Goal: Task Accomplishment & Management: Complete application form

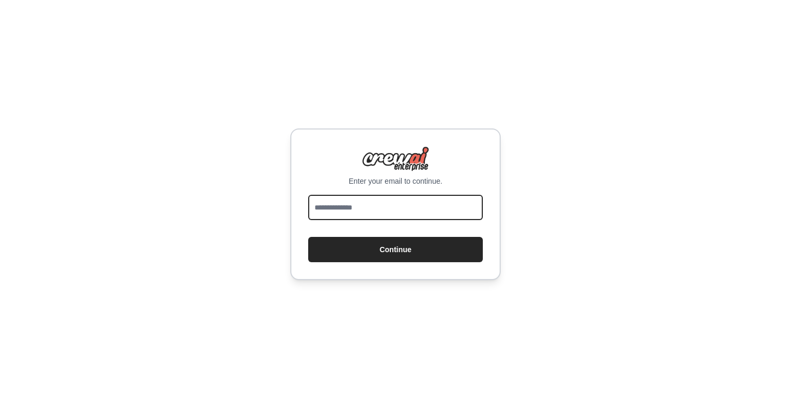
click at [354, 208] on input "email" at bounding box center [395, 207] width 175 height 25
type input "**********"
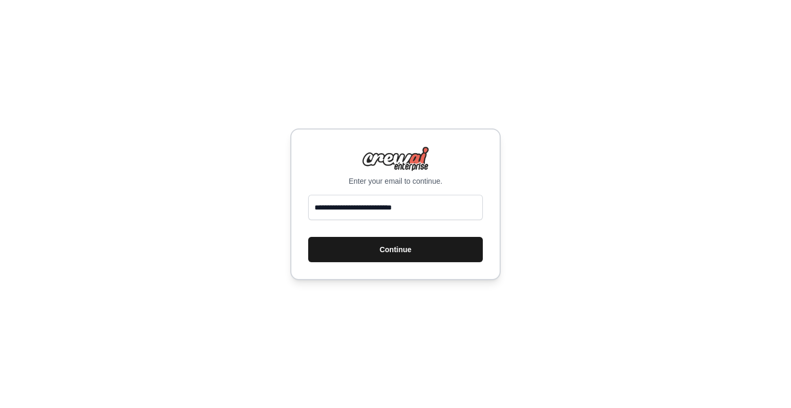
click at [375, 249] on button "Continue" at bounding box center [395, 249] width 175 height 25
